Goal: Information Seeking & Learning: Find specific fact

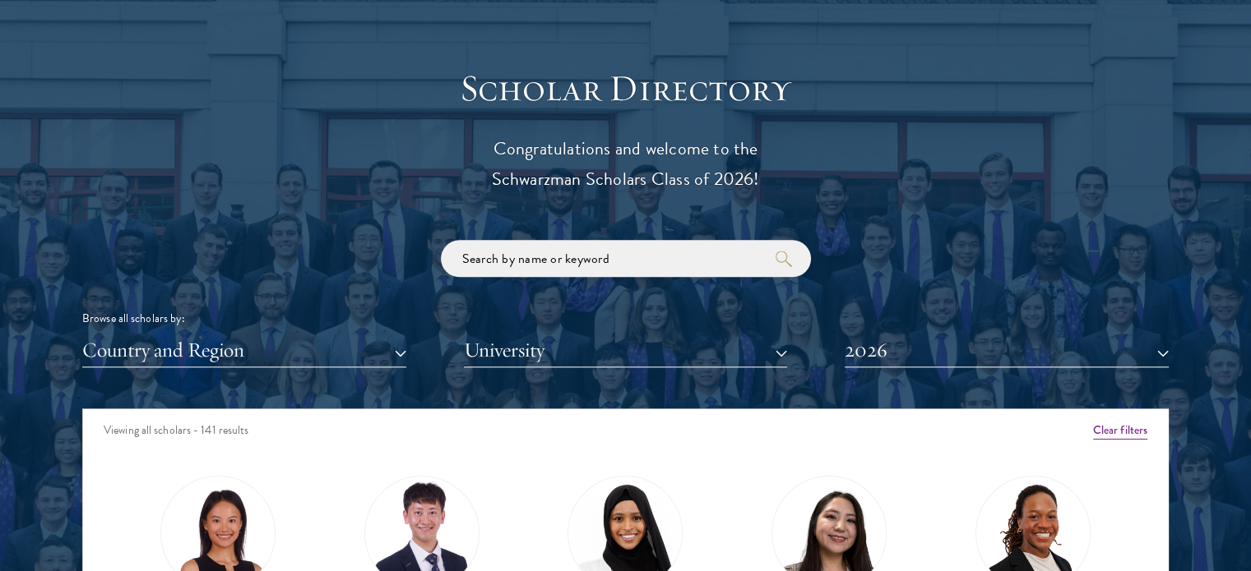
scroll to position [1973, 0]
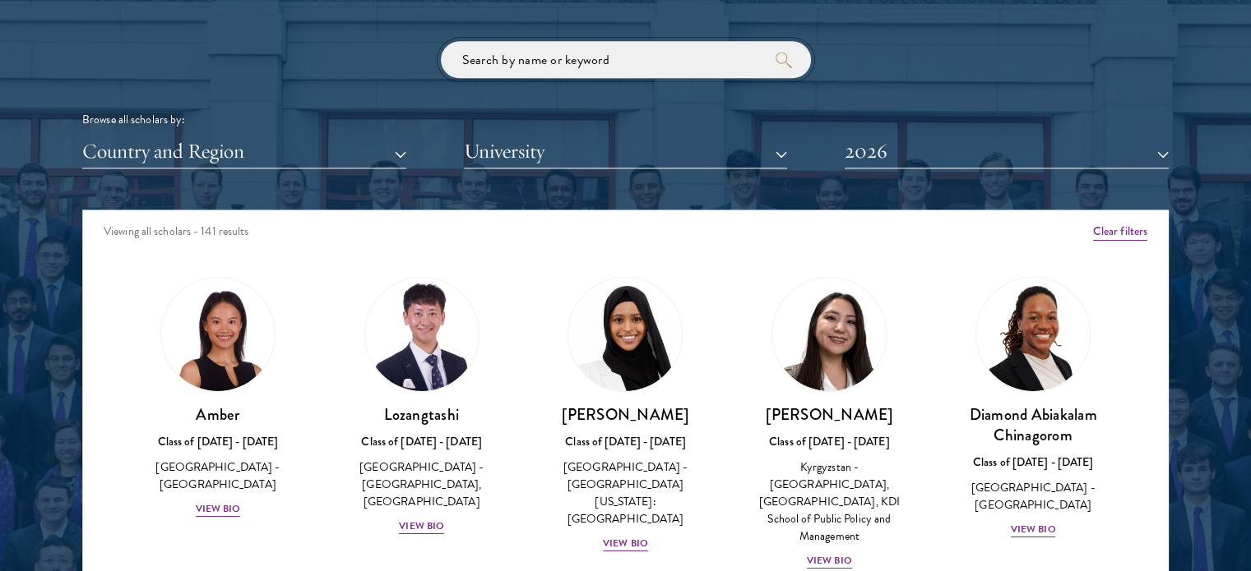
click at [591, 53] on input "search" at bounding box center [626, 59] width 370 height 37
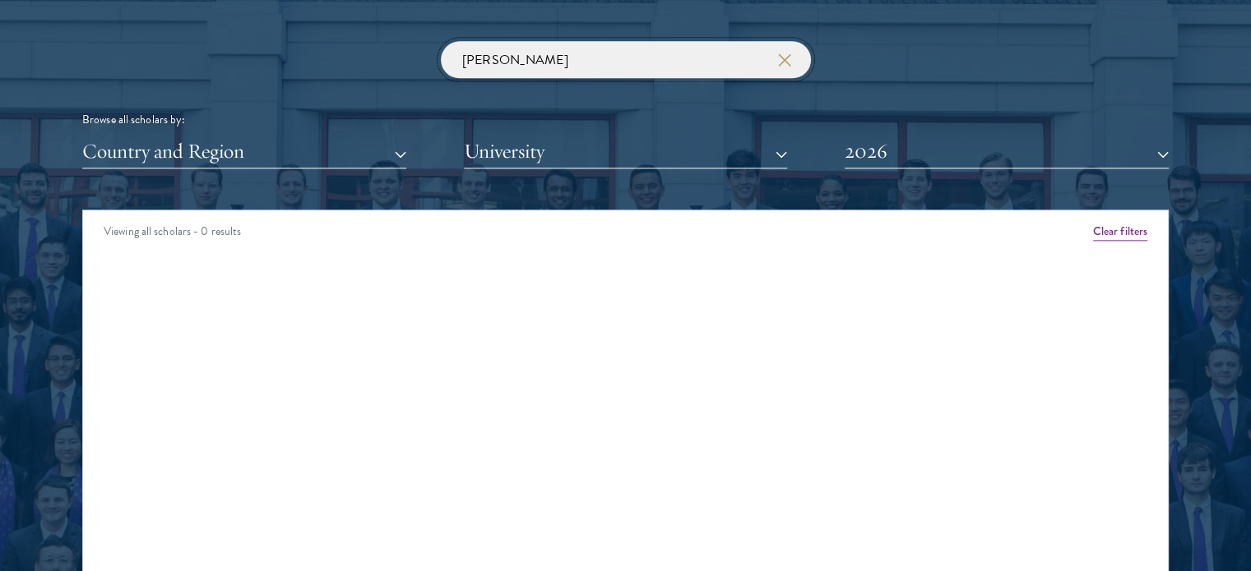
type input "[PERSON_NAME]"
click at [1122, 220] on div "Viewing all scholars - 0 results" at bounding box center [625, 233] width 1084 height 46
click at [1122, 233] on button "Clear filters" at bounding box center [1120, 232] width 54 height 18
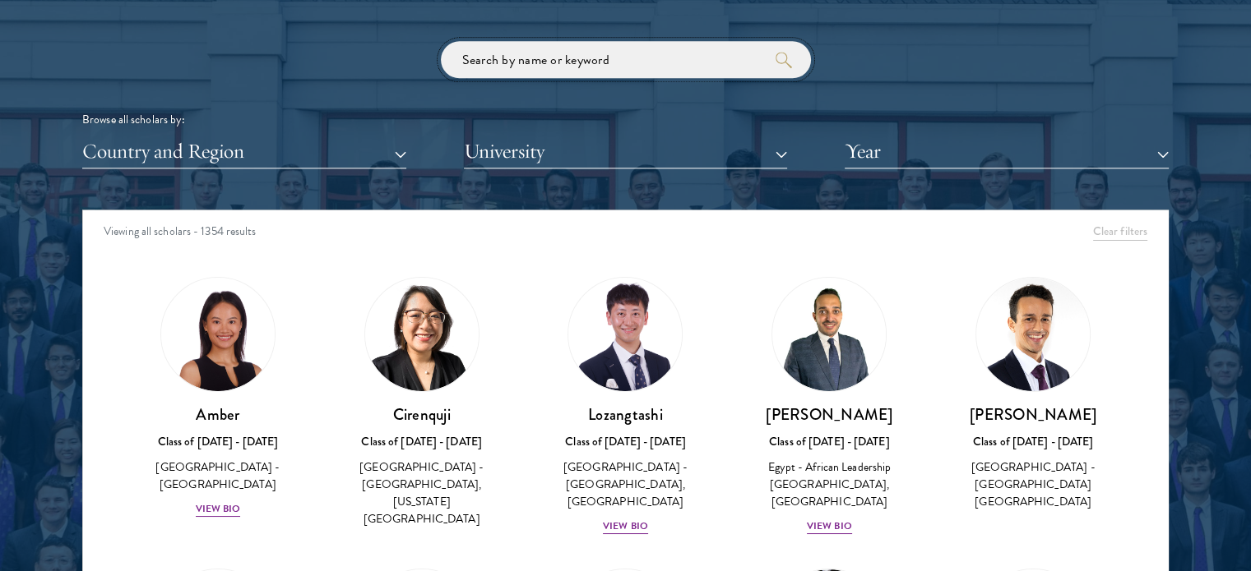
click at [658, 68] on input "search" at bounding box center [626, 59] width 370 height 37
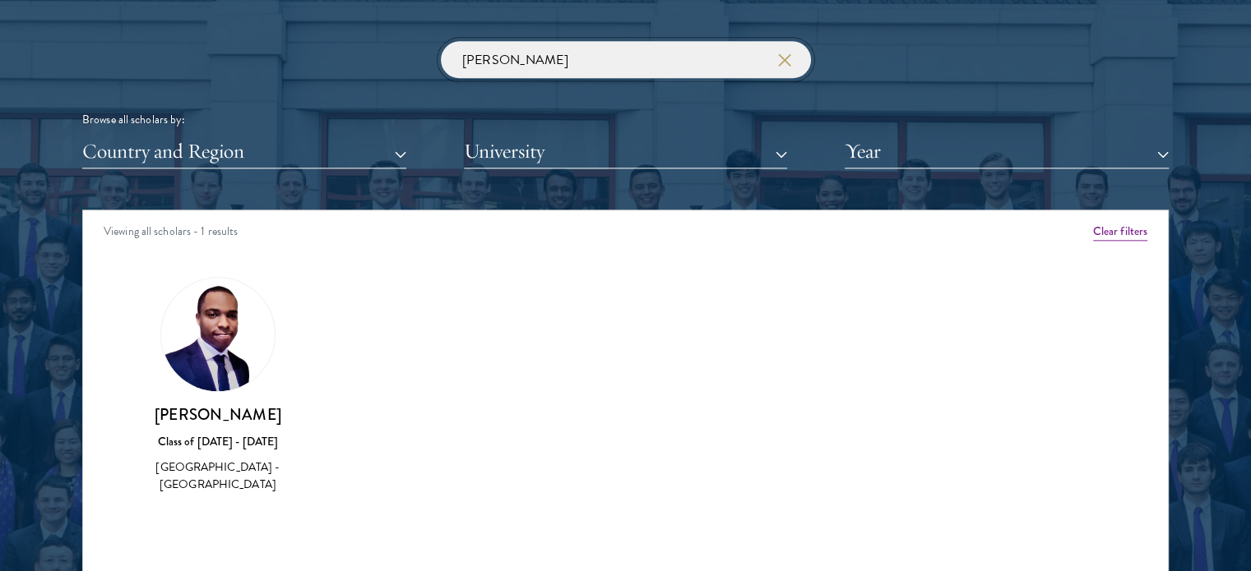
type input "[PERSON_NAME]"
click at [211, 371] on img at bounding box center [217, 334] width 113 height 113
click at [214, 425] on h3 "[PERSON_NAME]" at bounding box center [217, 415] width 171 height 21
drag, startPoint x: 166, startPoint y: 412, endPoint x: 273, endPoint y: 440, distance: 110.5
click at [273, 425] on h3 "[PERSON_NAME]" at bounding box center [217, 415] width 171 height 21
